Goal: Learn about a topic

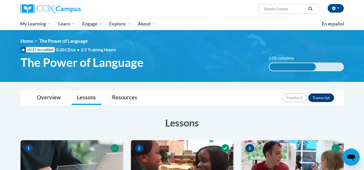
click at [213, 117] on h3 "Lessons" at bounding box center [181, 122] width 323 height 13
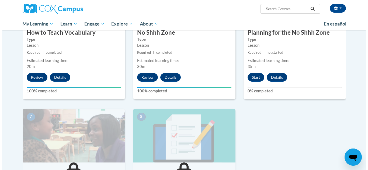
scroll to position [312, 0]
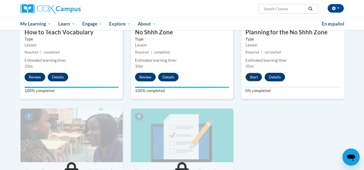
click at [251, 76] on button "Start" at bounding box center [253, 77] width 17 height 9
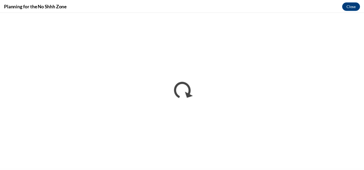
scroll to position [0, 0]
